Goal: Information Seeking & Learning: Learn about a topic

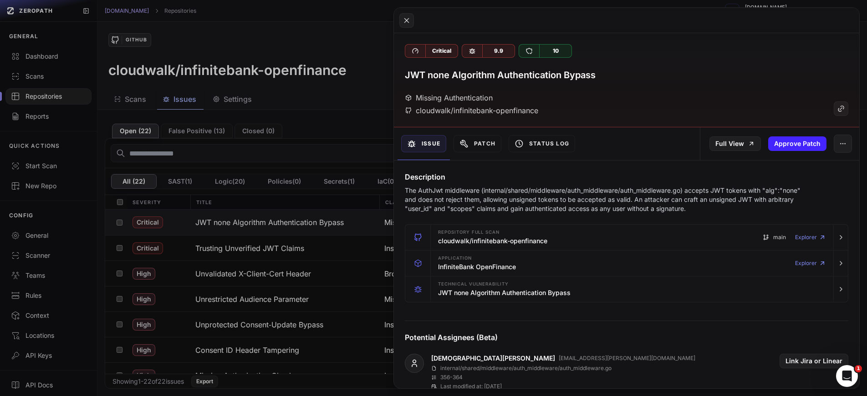
click at [367, 63] on button at bounding box center [433, 198] width 867 height 396
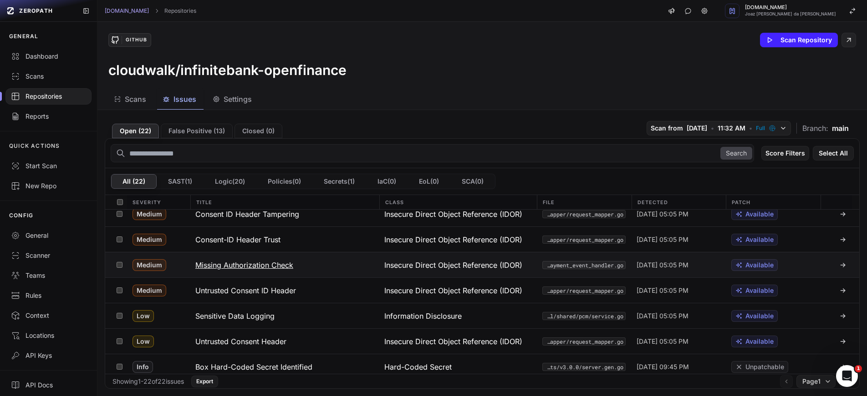
scroll to position [396, 0]
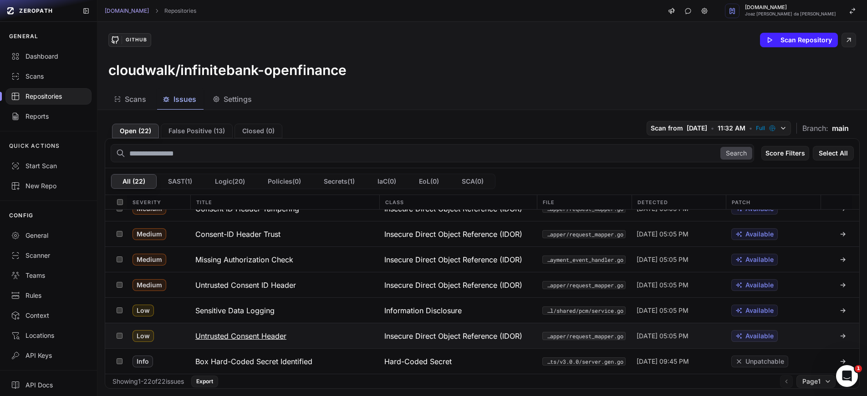
click at [299, 341] on button "Untrusted Consent Header" at bounding box center [284, 336] width 189 height 25
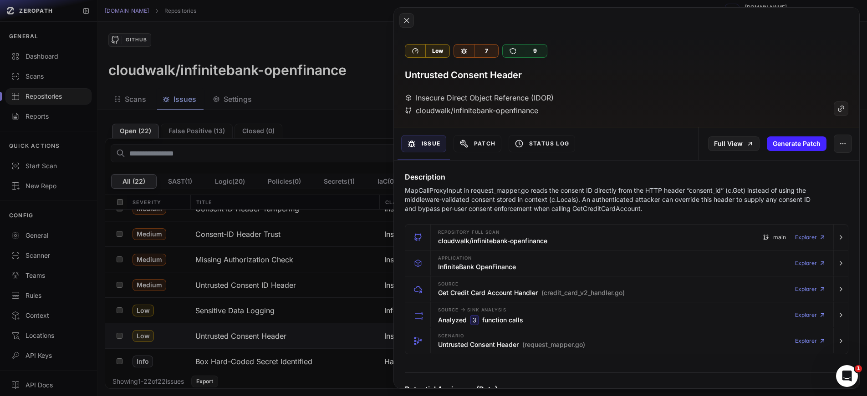
click at [345, 151] on button at bounding box center [433, 198] width 867 height 396
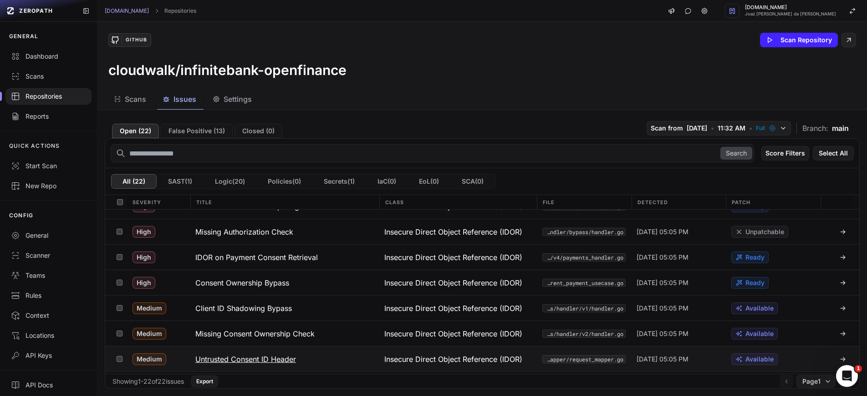
scroll to position [132, 0]
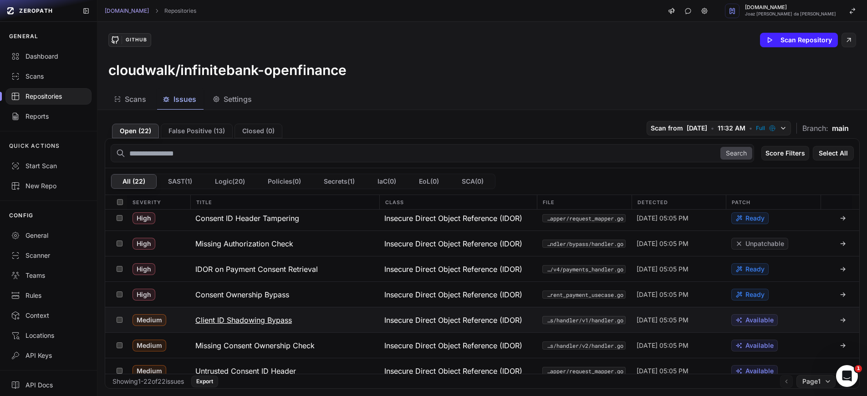
click at [281, 317] on h3 "Client ID Shadowing Bypass" at bounding box center [243, 320] width 96 height 11
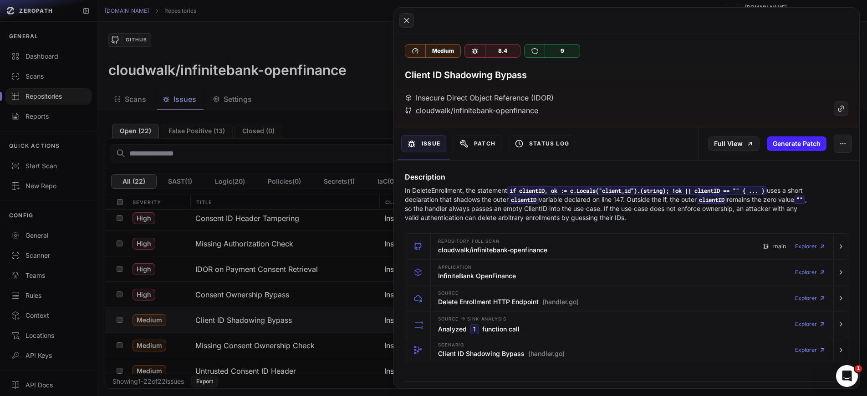
click at [331, 245] on button at bounding box center [433, 198] width 867 height 396
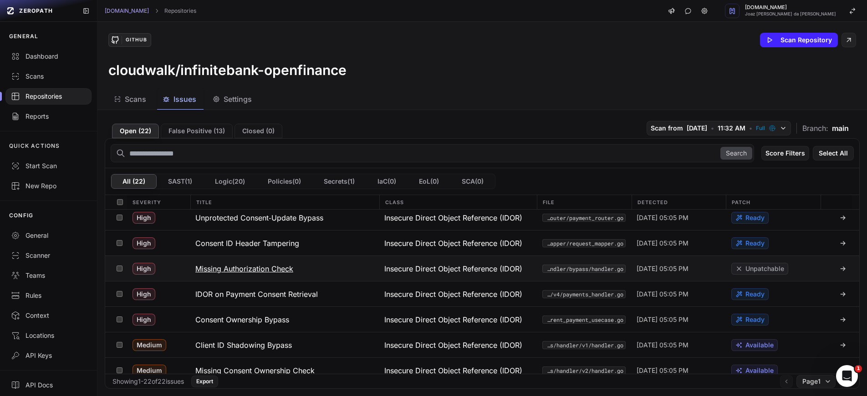
scroll to position [306, 0]
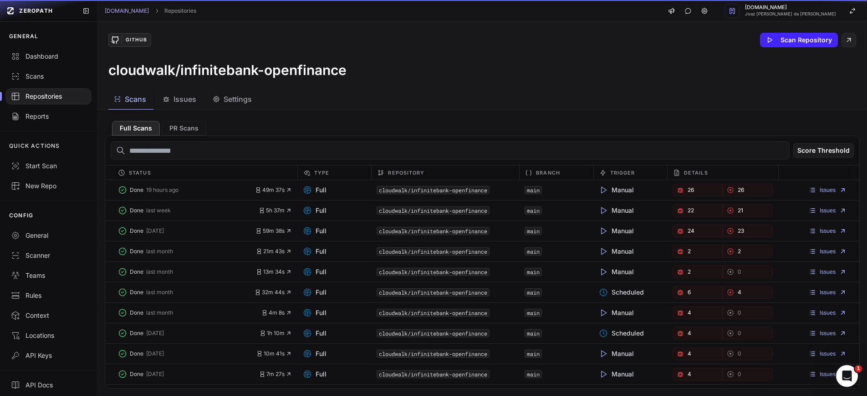
click at [139, 99] on span "Scans" at bounding box center [135, 99] width 21 height 11
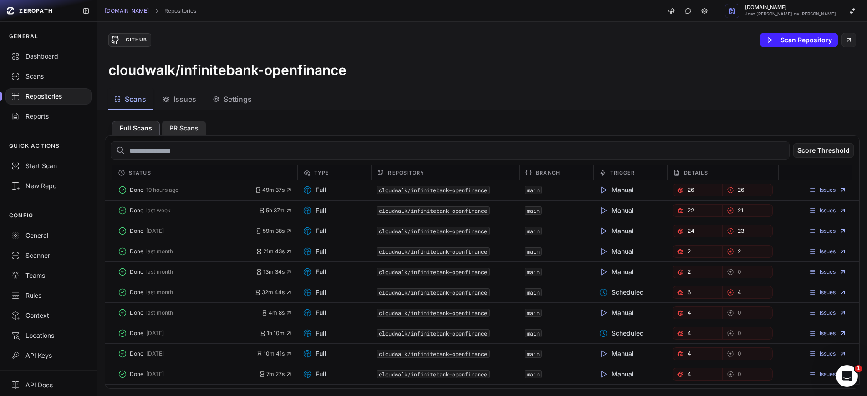
click at [185, 127] on button "PR Scans" at bounding box center [184, 128] width 45 height 15
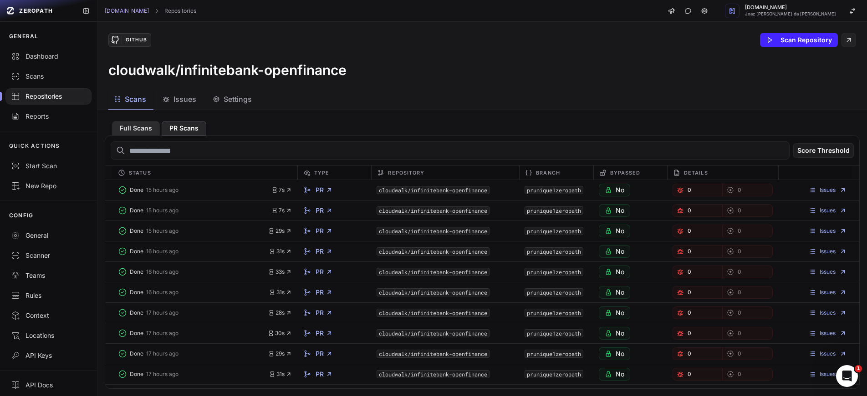
click at [137, 129] on button "Full Scans" at bounding box center [136, 128] width 48 height 15
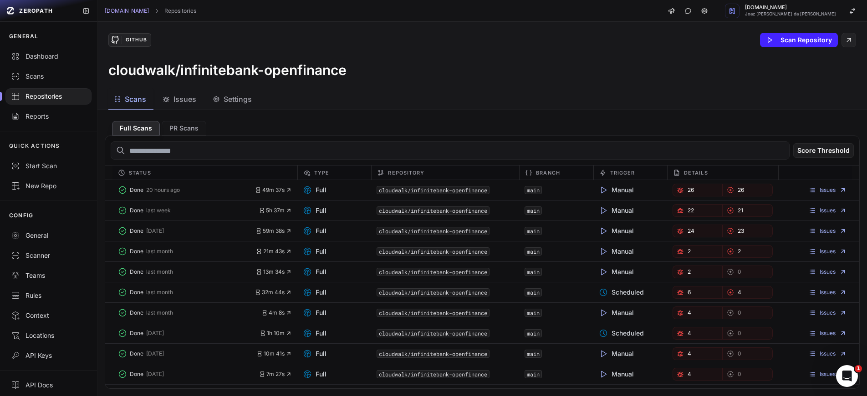
click at [228, 101] on span "Settings" at bounding box center [237, 99] width 28 height 11
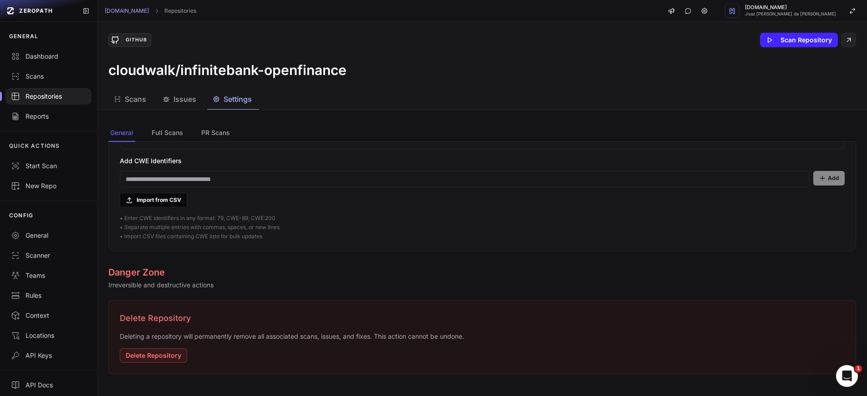
scroll to position [754, 0]
click at [187, 104] on span "Issues" at bounding box center [184, 99] width 23 height 11
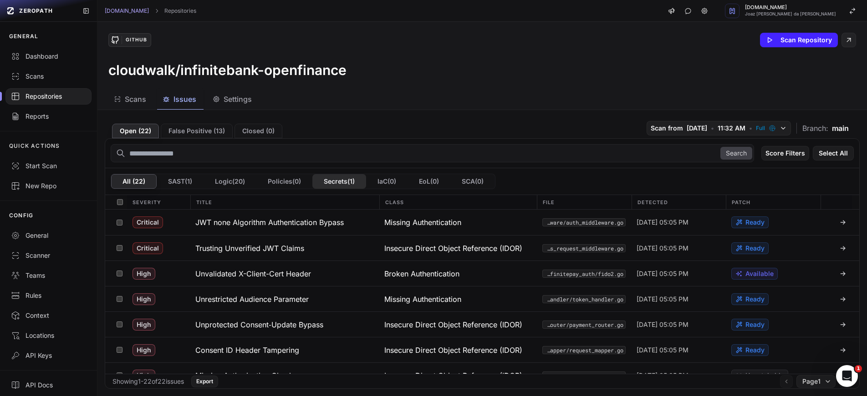
click at [340, 184] on button "Secrets ( 1 )" at bounding box center [339, 181] width 54 height 15
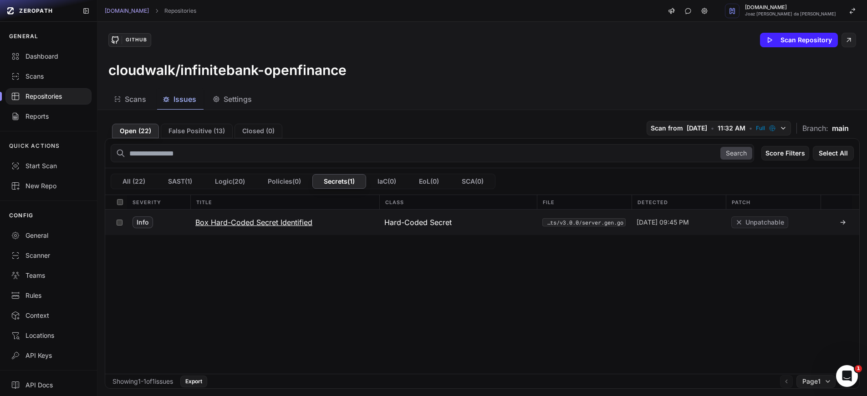
click at [293, 220] on h3 "Box Hard-Coded Secret Identified" at bounding box center [253, 222] width 117 height 11
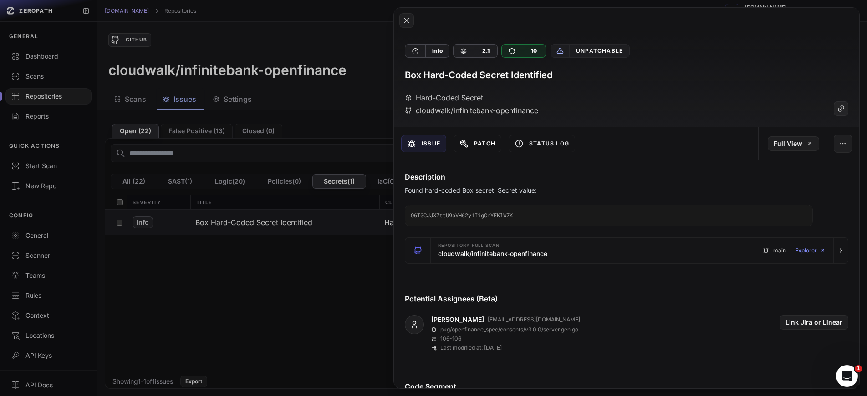
click at [477, 150] on button "Patch" at bounding box center [477, 143] width 48 height 17
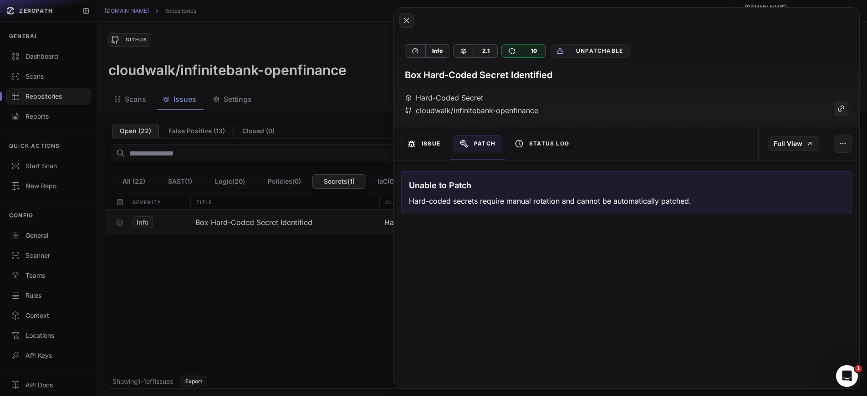
click at [417, 147] on button "Issue" at bounding box center [423, 143] width 45 height 17
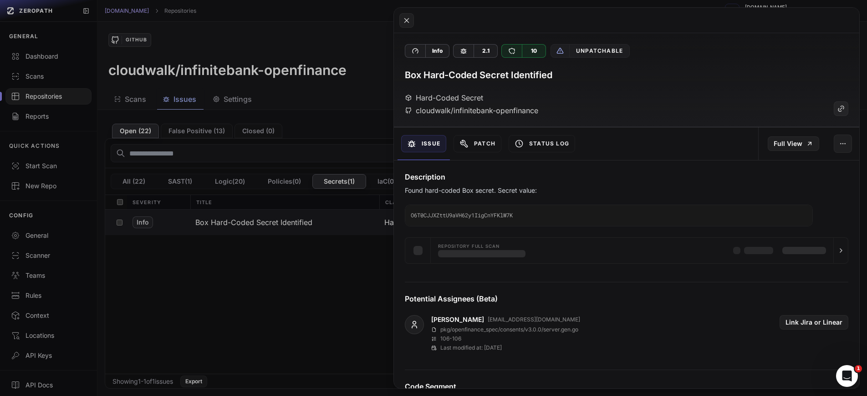
drag, startPoint x: 367, startPoint y: 248, endPoint x: 369, endPoint y: 241, distance: 7.1
click at [367, 248] on button at bounding box center [433, 198] width 867 height 396
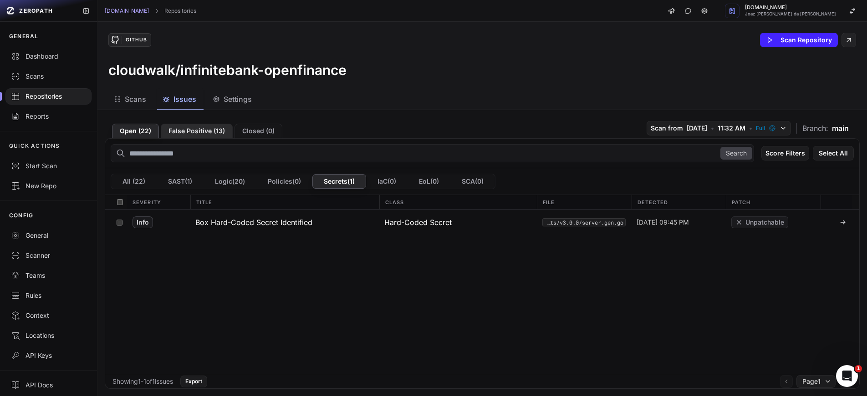
click at [204, 133] on button "False Positive ( 13 )" at bounding box center [197, 131] width 72 height 15
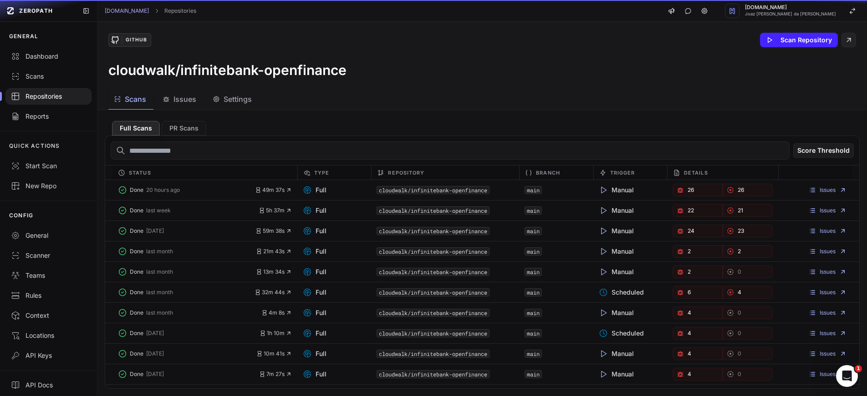
click at [121, 107] on button "Scans" at bounding box center [130, 99] width 45 height 20
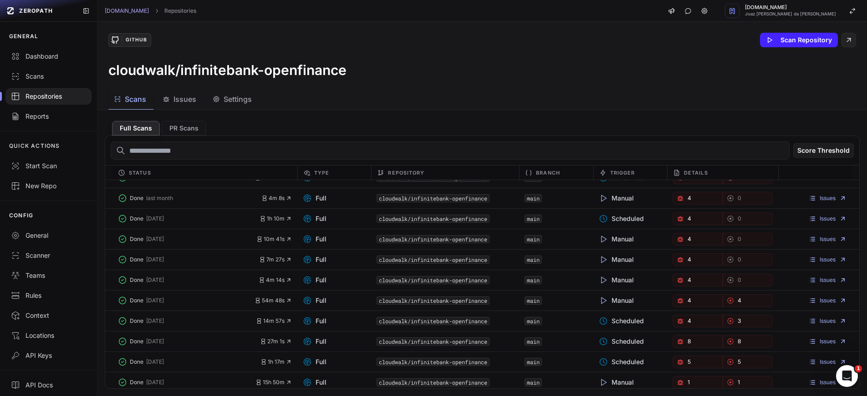
scroll to position [119, 0]
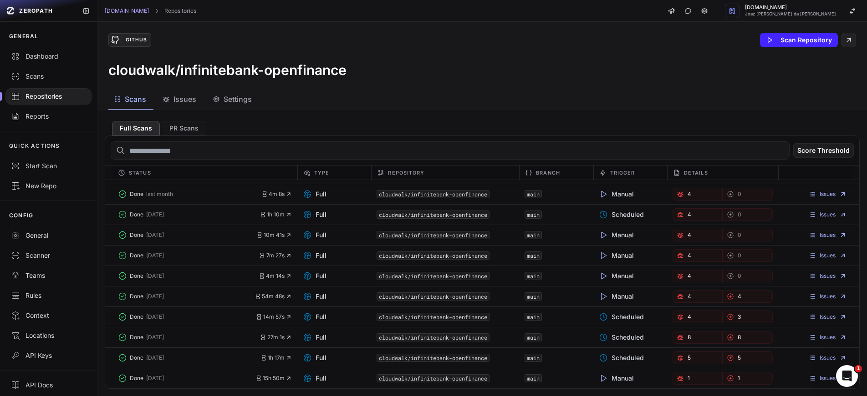
click at [171, 104] on div "Issues" at bounding box center [179, 99] width 34 height 11
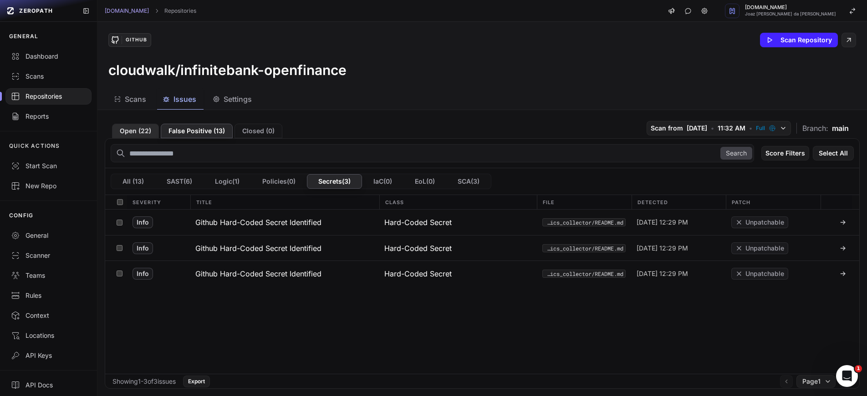
click at [153, 124] on button "Open ( 22 )" at bounding box center [135, 131] width 47 height 15
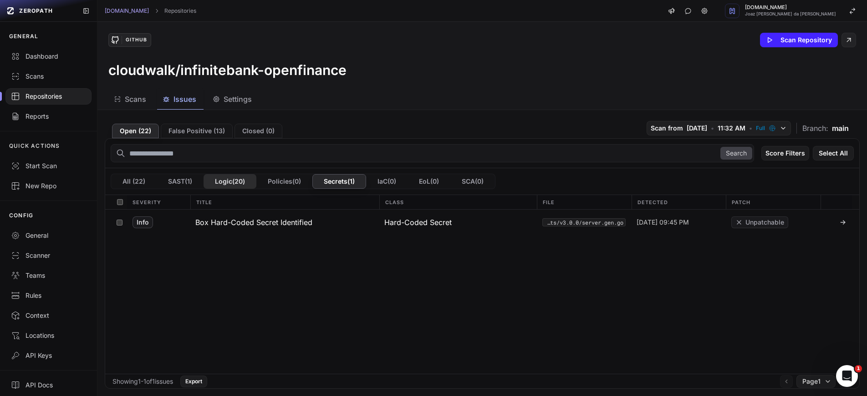
click at [237, 183] on button "Logic ( 20 )" at bounding box center [229, 181] width 53 height 15
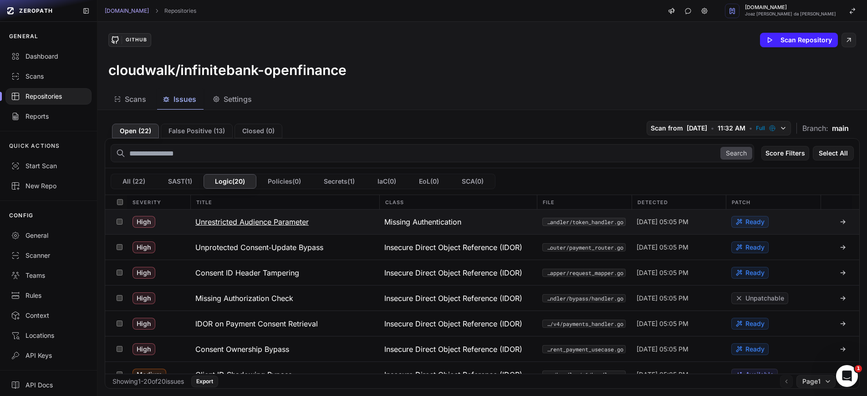
scroll to position [345, 0]
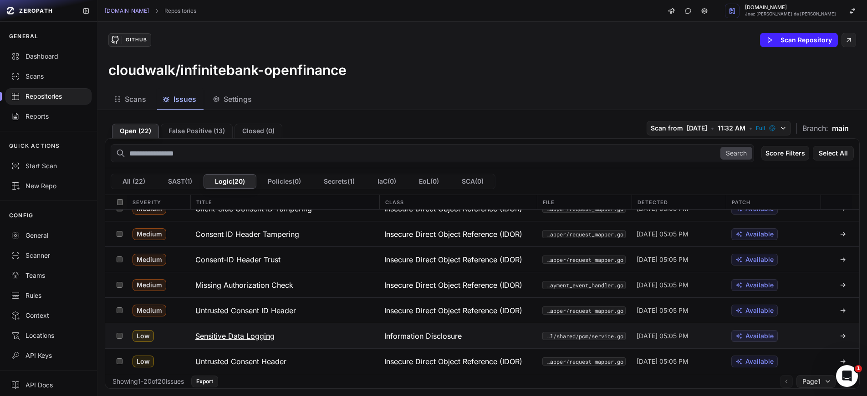
click at [270, 331] on h3 "Sensitive Data Logging" at bounding box center [234, 336] width 79 height 11
